Goal: Find specific page/section: Find specific page/section

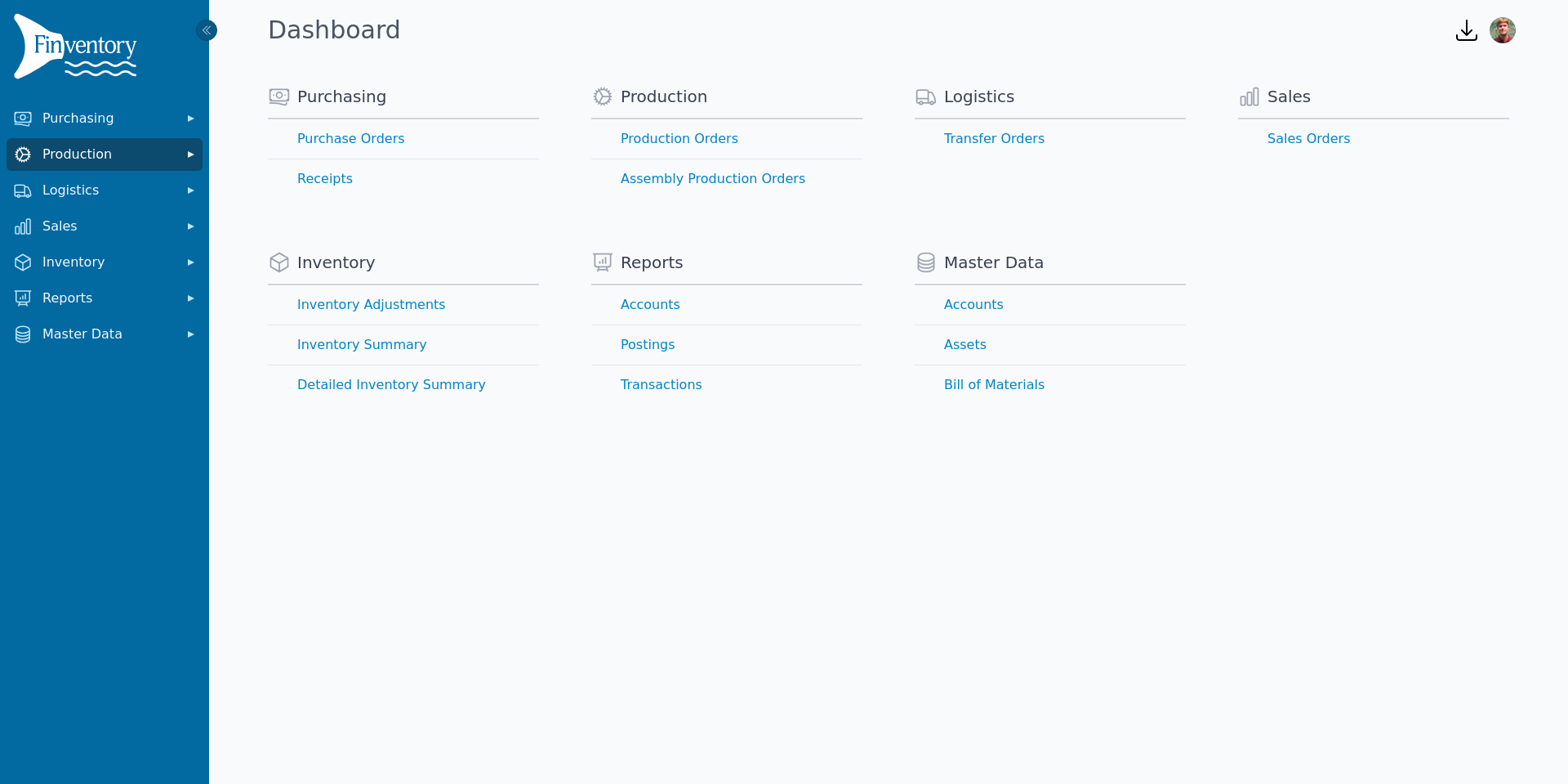
click at [114, 146] on span "Production" at bounding box center [107, 154] width 130 height 20
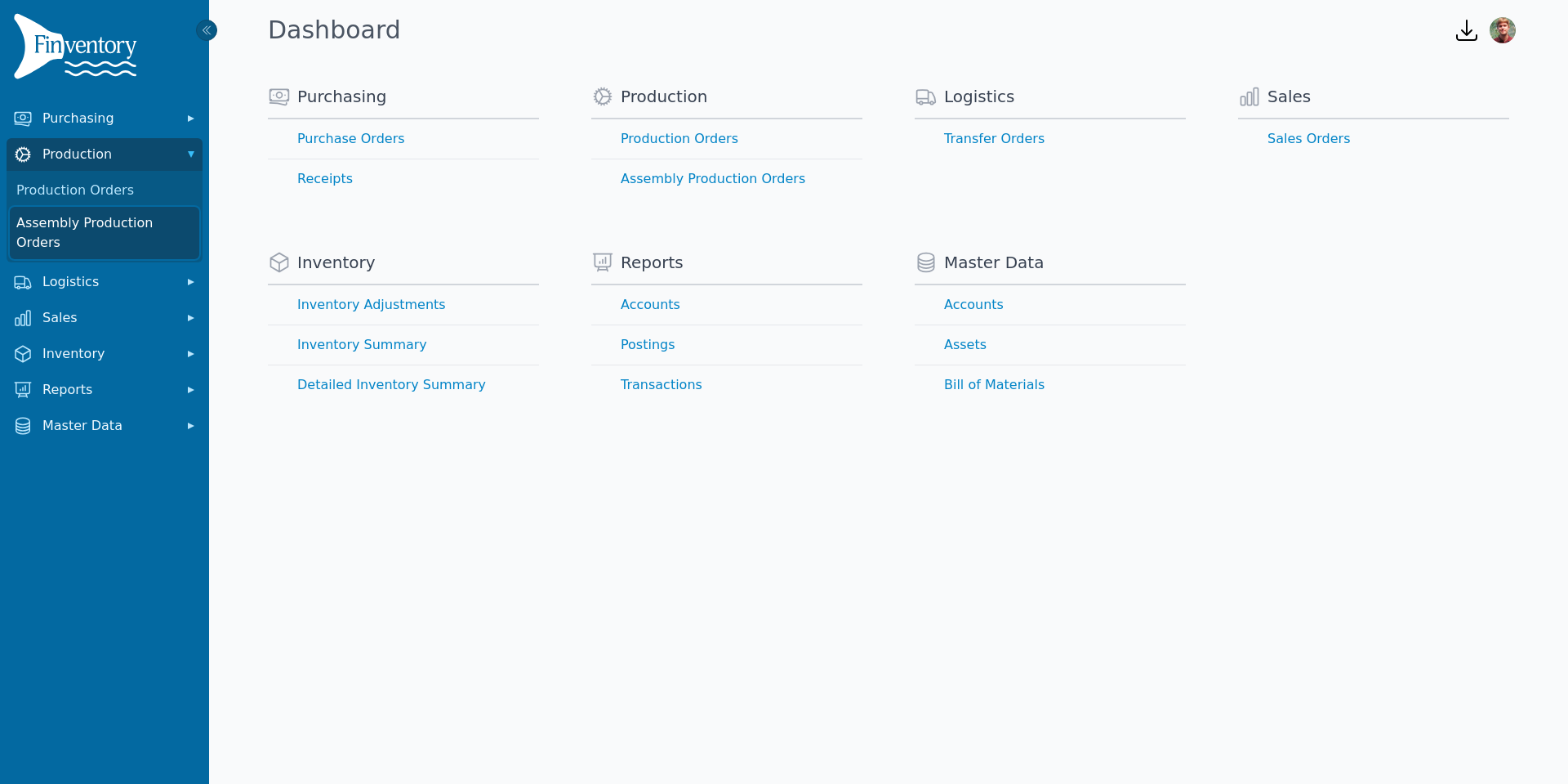
click at [133, 229] on link "Assembly Production Orders" at bounding box center [105, 233] width 190 height 52
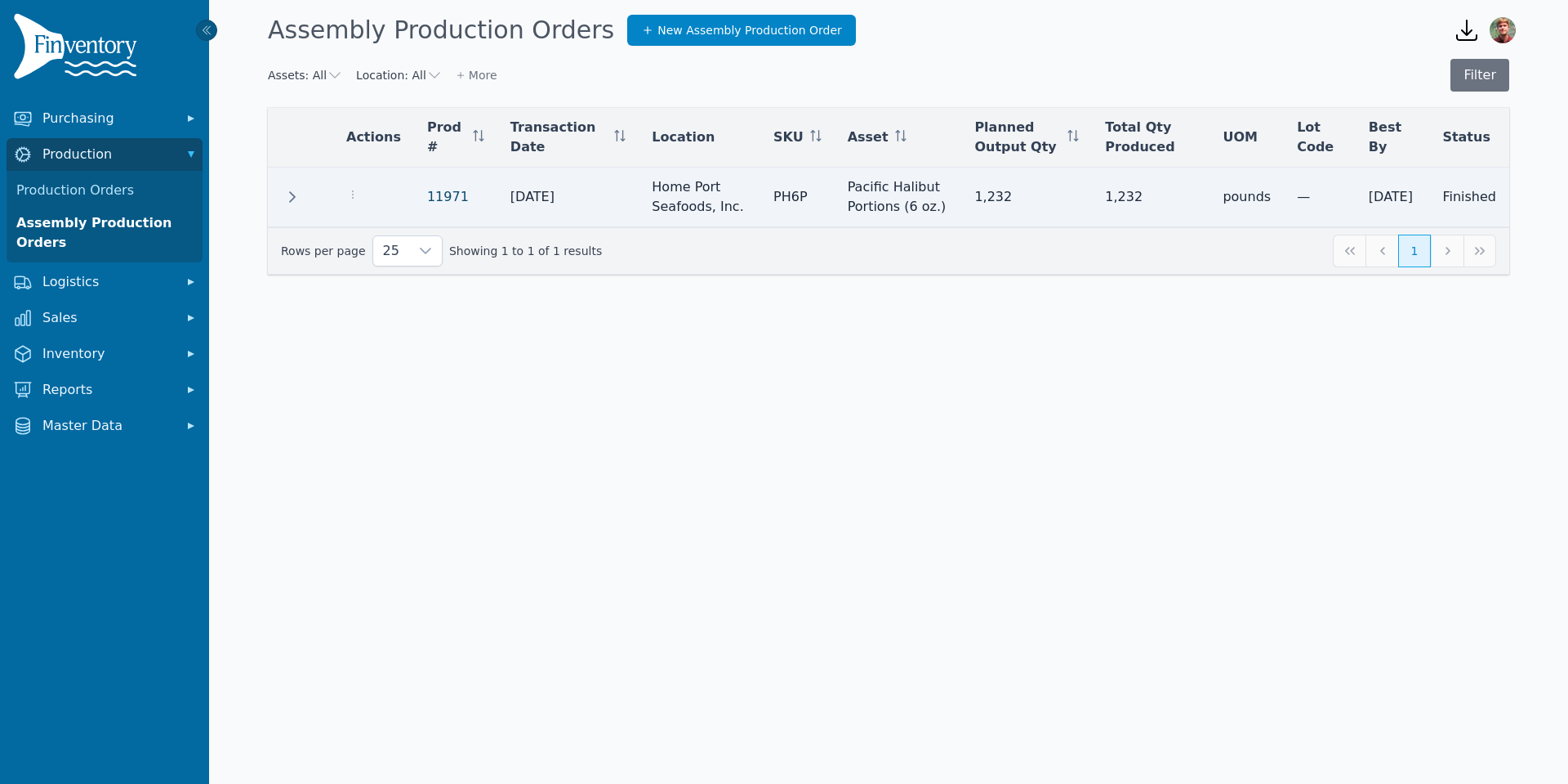
click at [427, 198] on link "11971" at bounding box center [448, 196] width 42 height 16
